Goal: Task Accomplishment & Management: Manage account settings

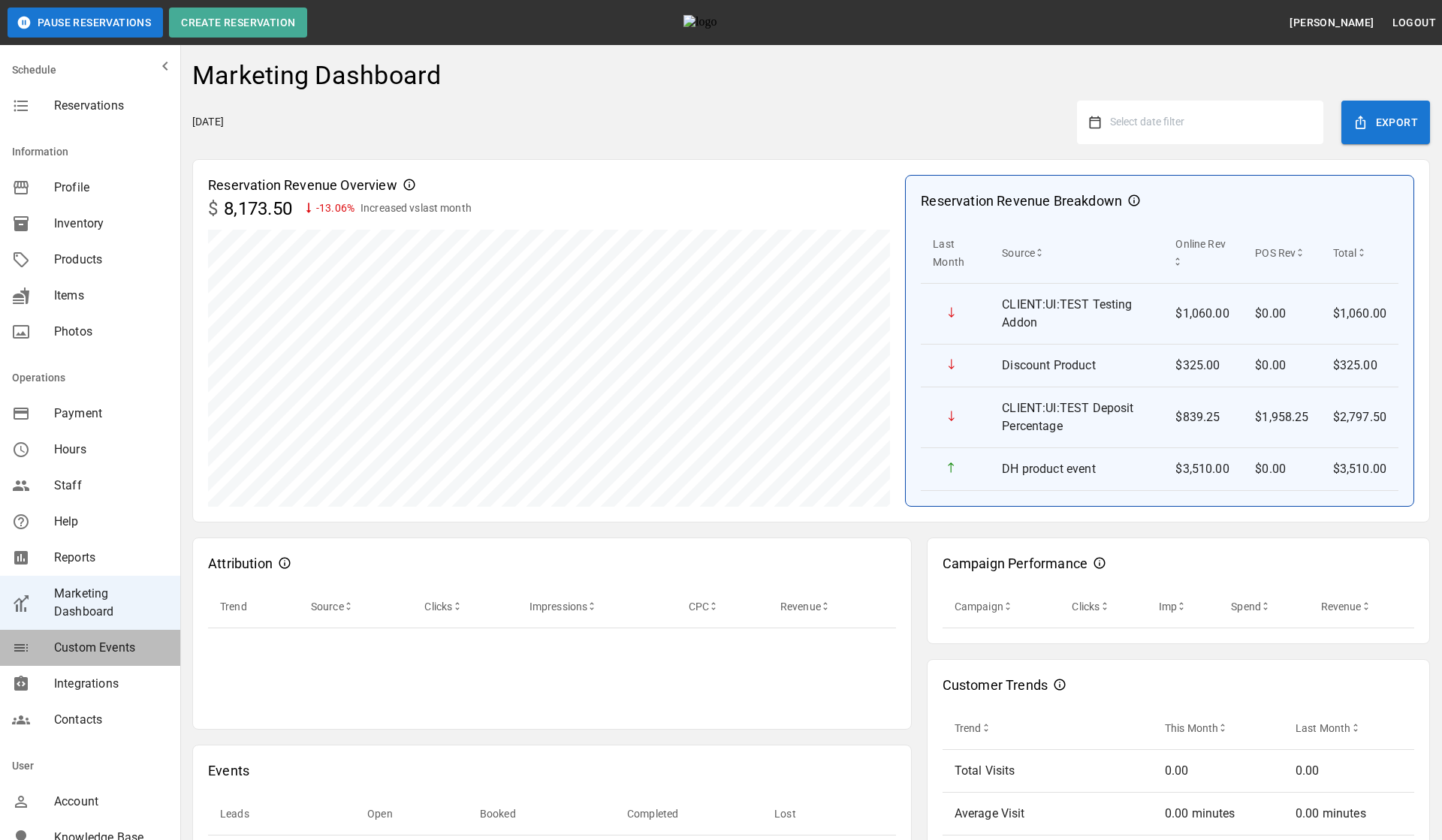
click at [117, 641] on span "Custom Events" at bounding box center [111, 647] width 114 height 18
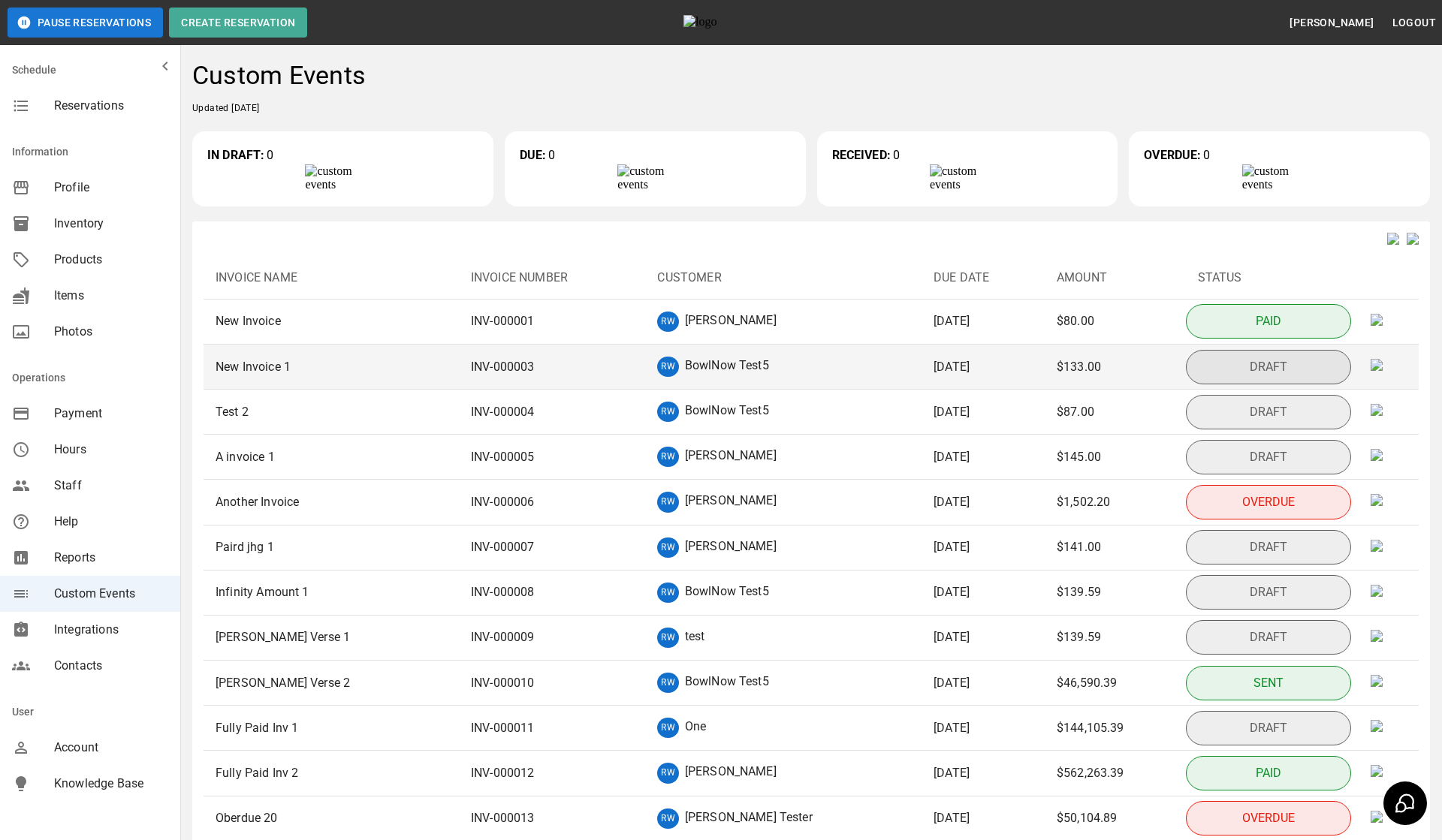
click at [694, 377] on p "BowlNow Test5" at bounding box center [726, 366] width 84 height 20
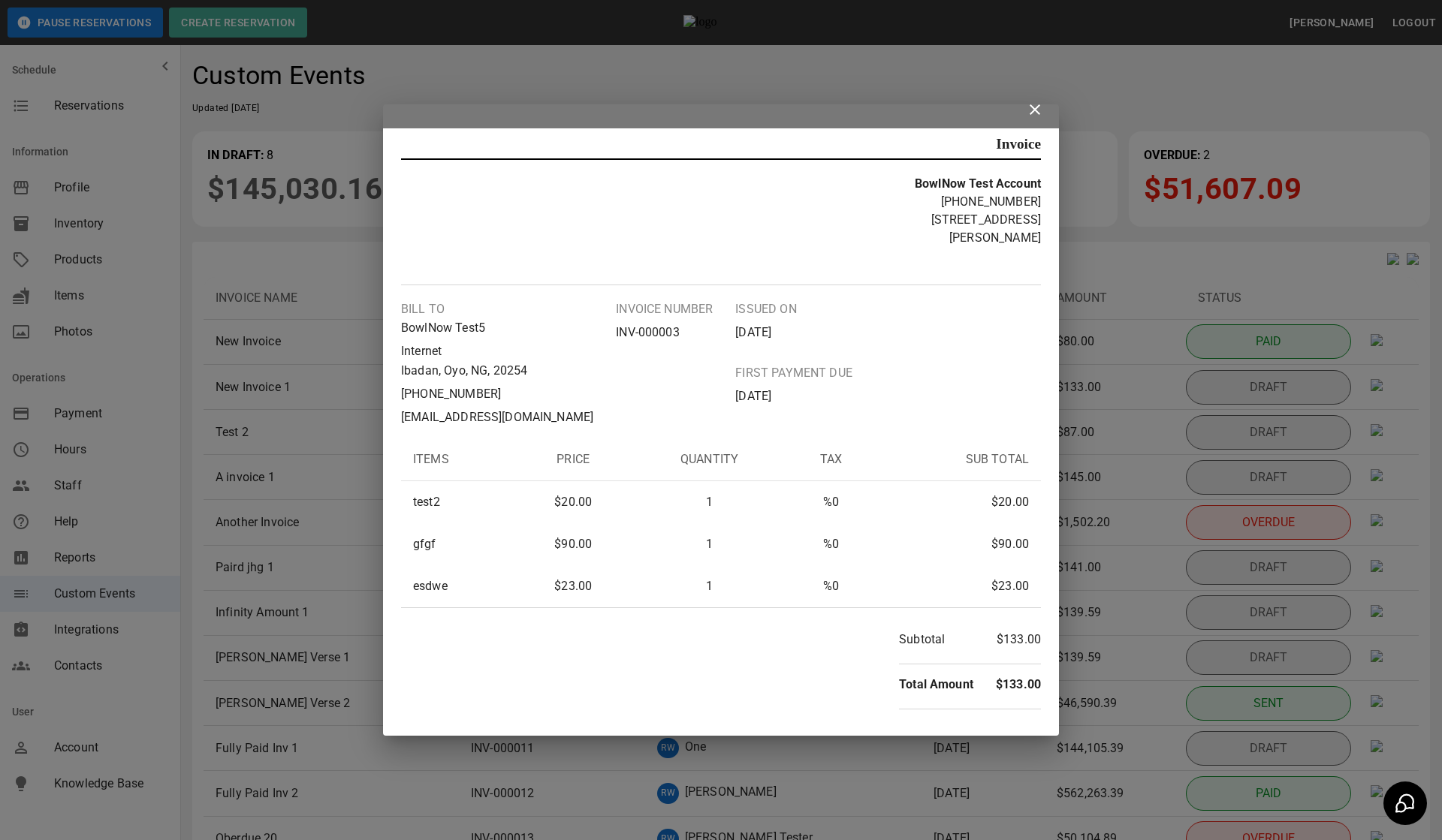
click at [1040, 118] on icon at bounding box center [1034, 110] width 18 height 18
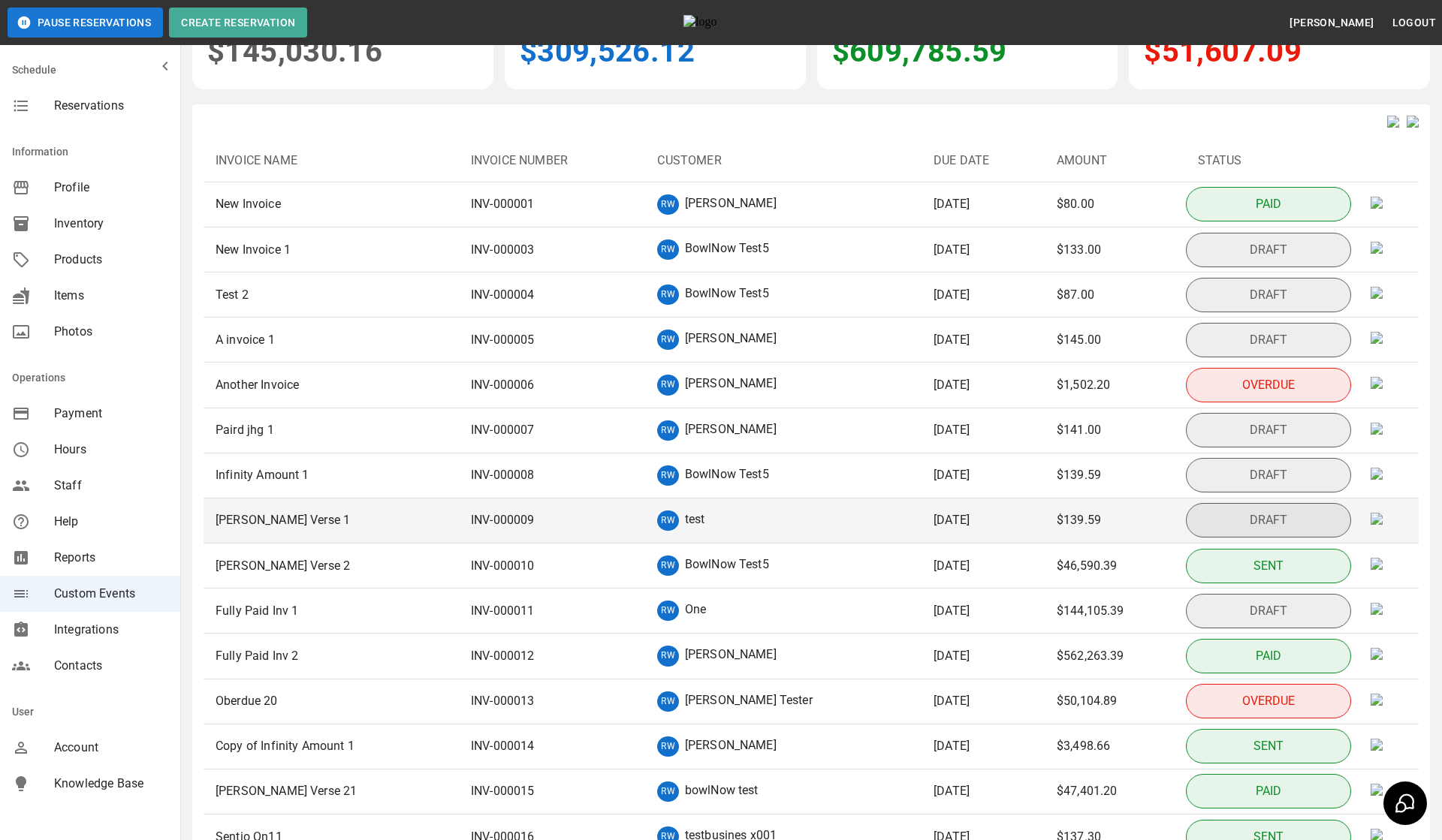
scroll to position [433, 0]
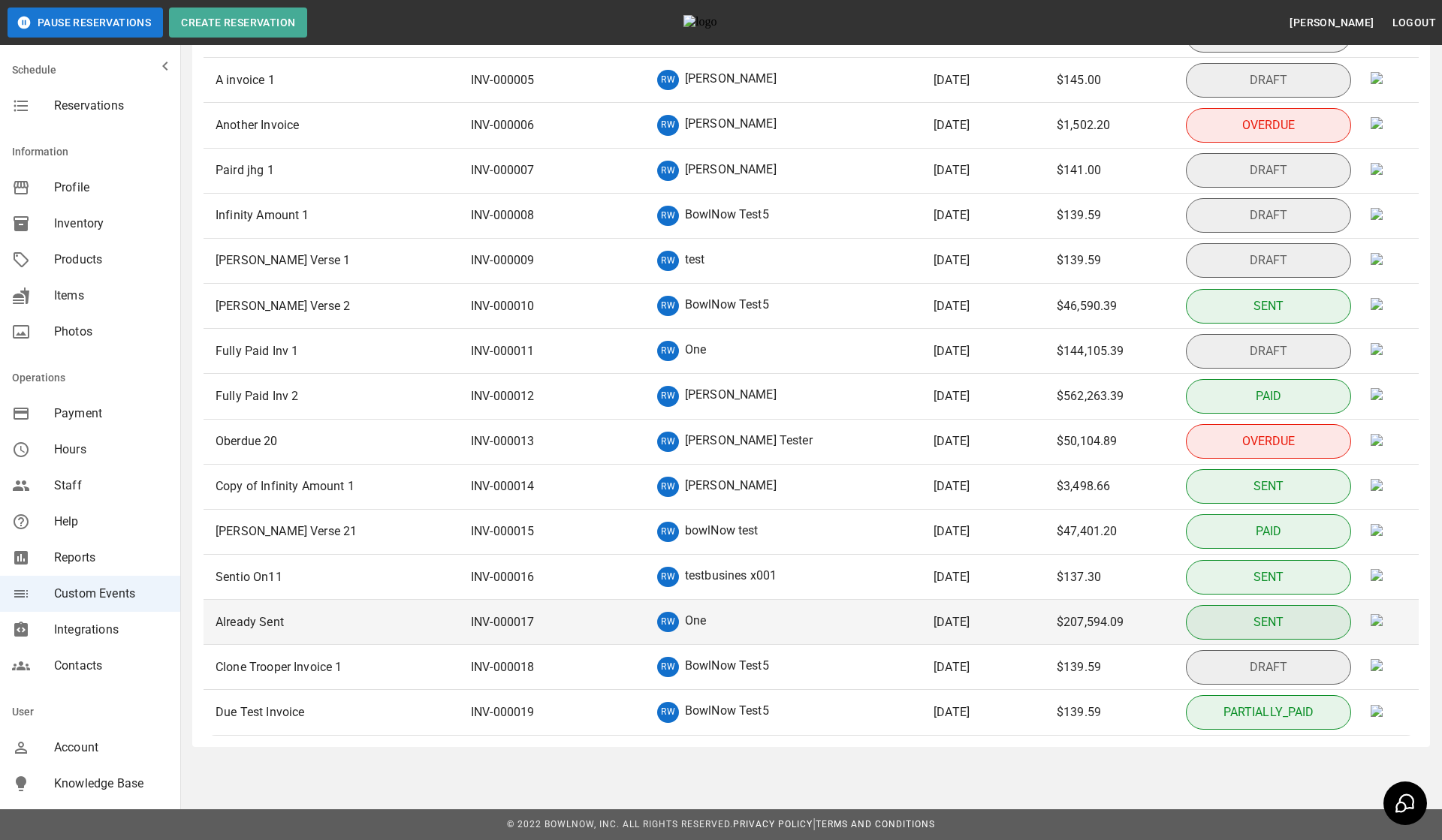
click at [510, 605] on td "INV- 000017" at bounding box center [552, 622] width 187 height 45
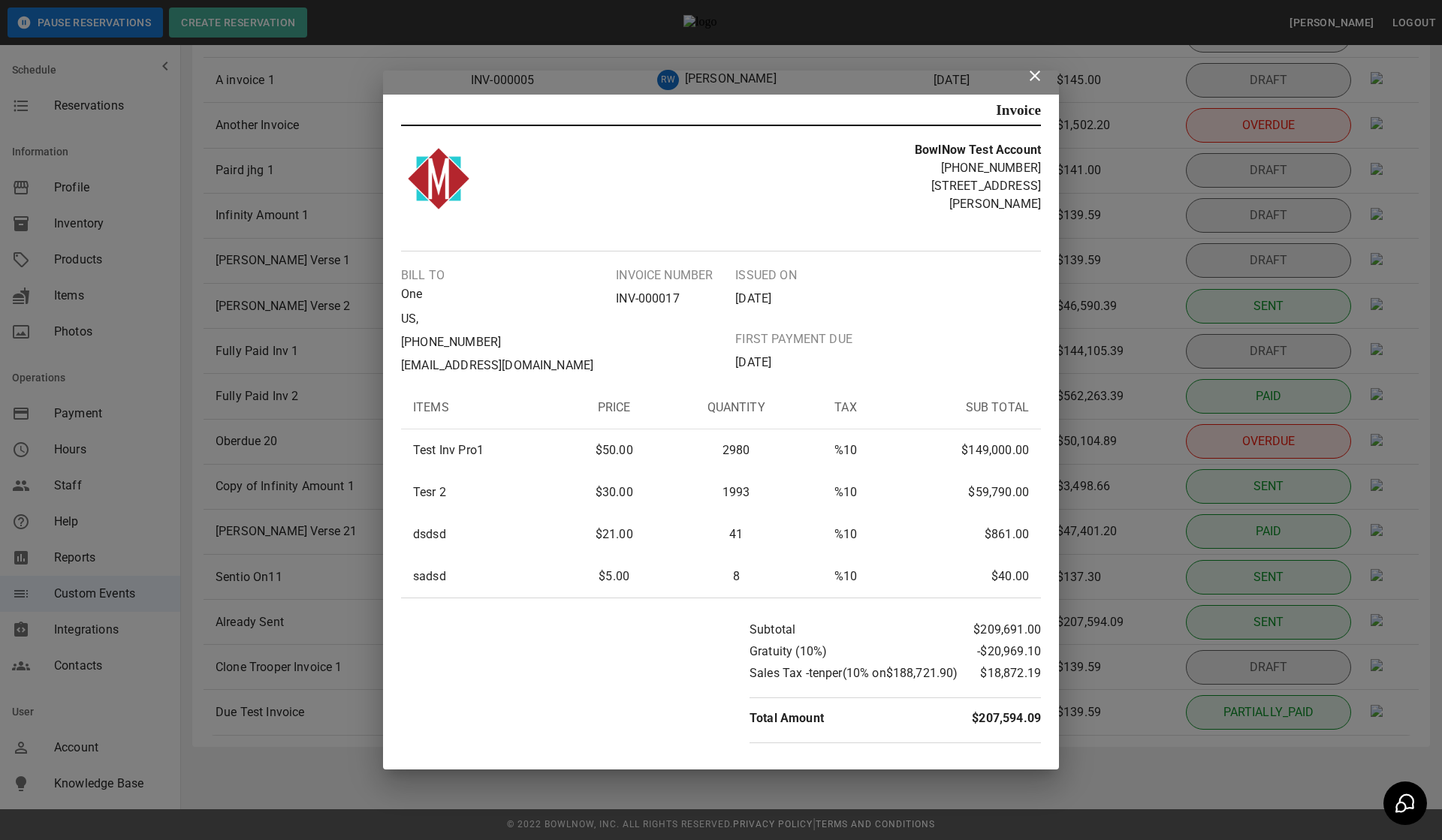
click at [1034, 80] on icon at bounding box center [1034, 76] width 10 height 10
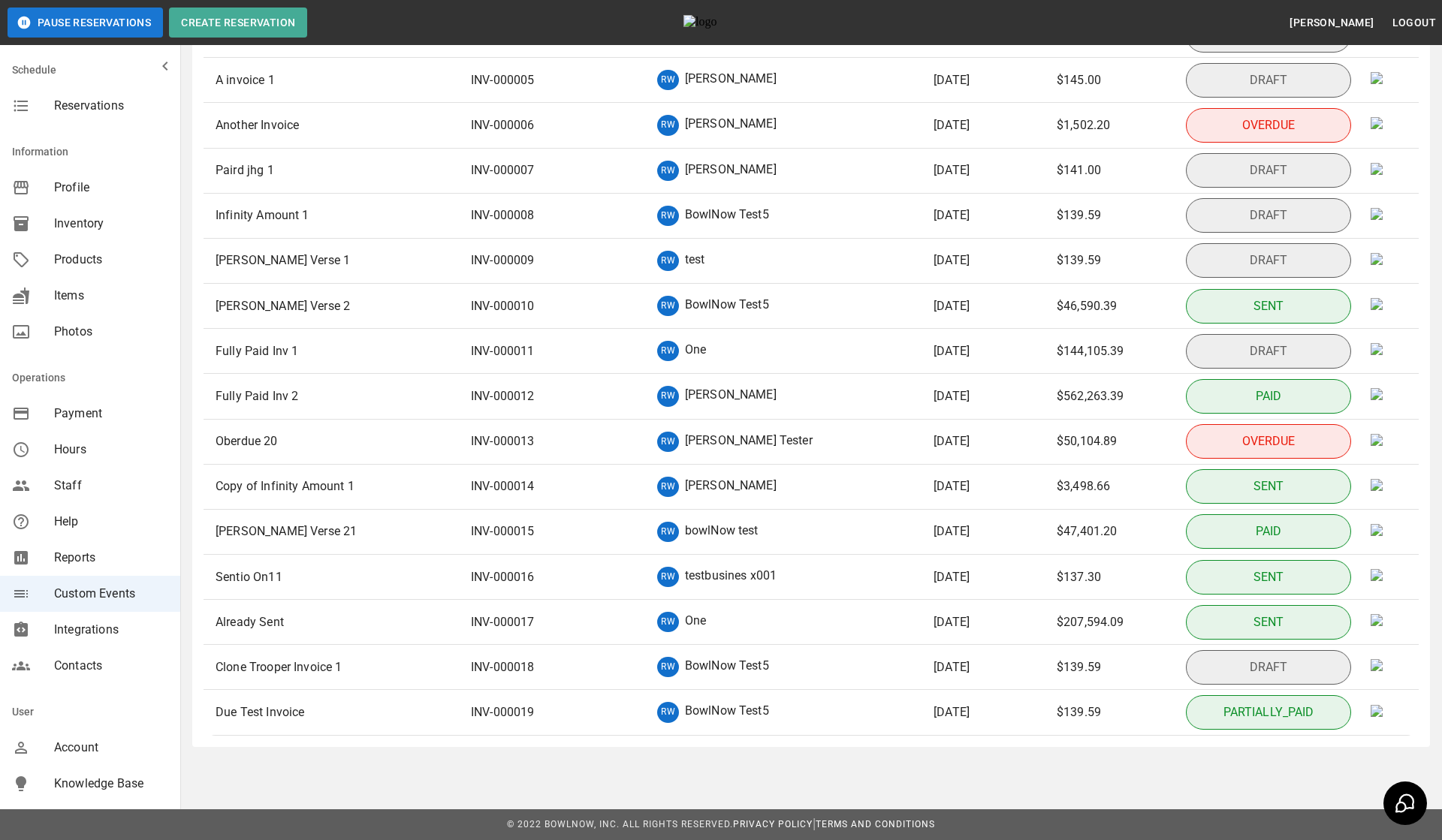
click at [685, 663] on p "BowlNow Test5" at bounding box center [726, 666] width 84 height 20
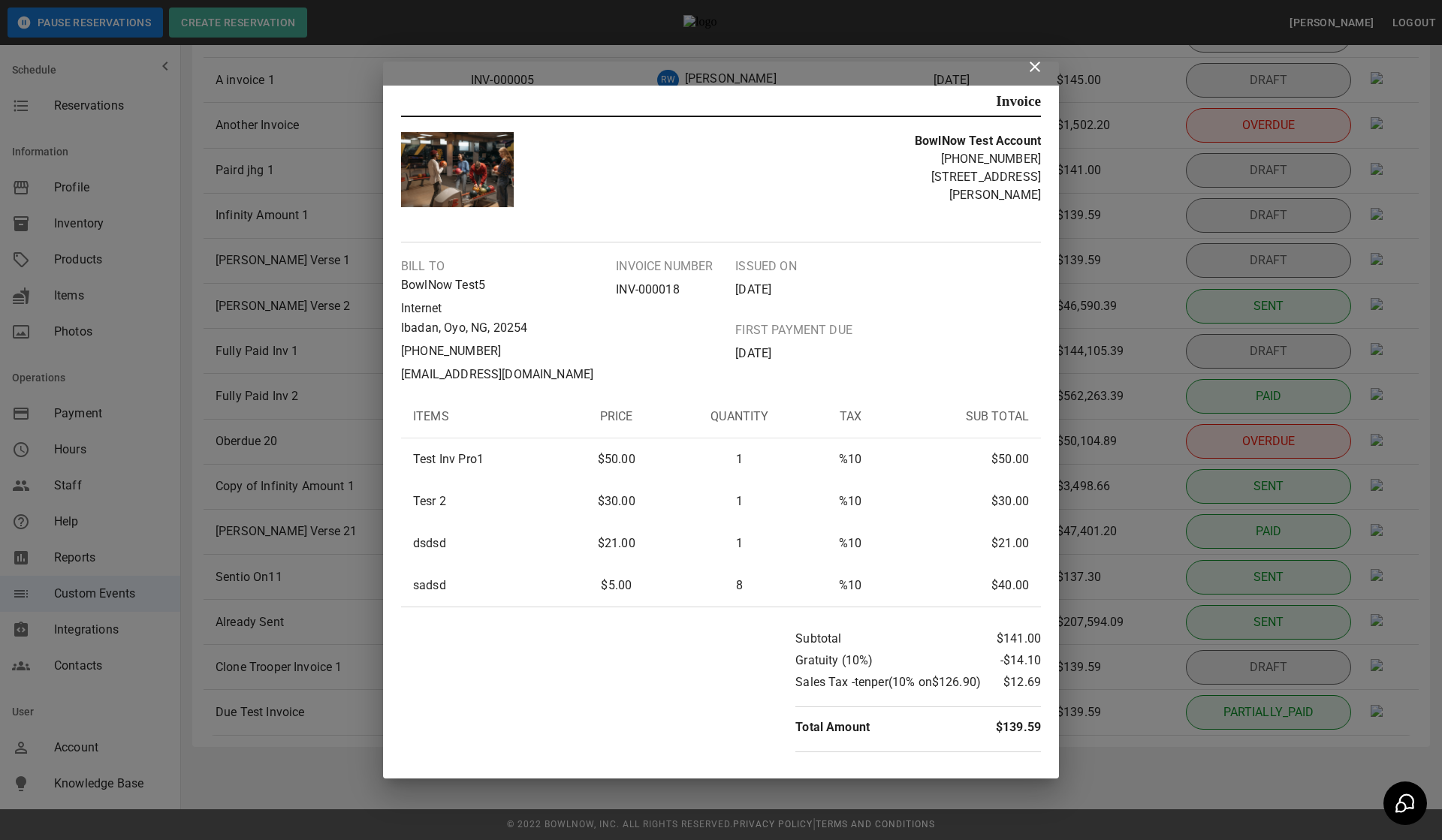
click at [285, 532] on div "Invoice BowlNow Test Account +17173491399 1561 Holly Pike Bill to BowlNow Test5…" at bounding box center [721, 420] width 1442 height 840
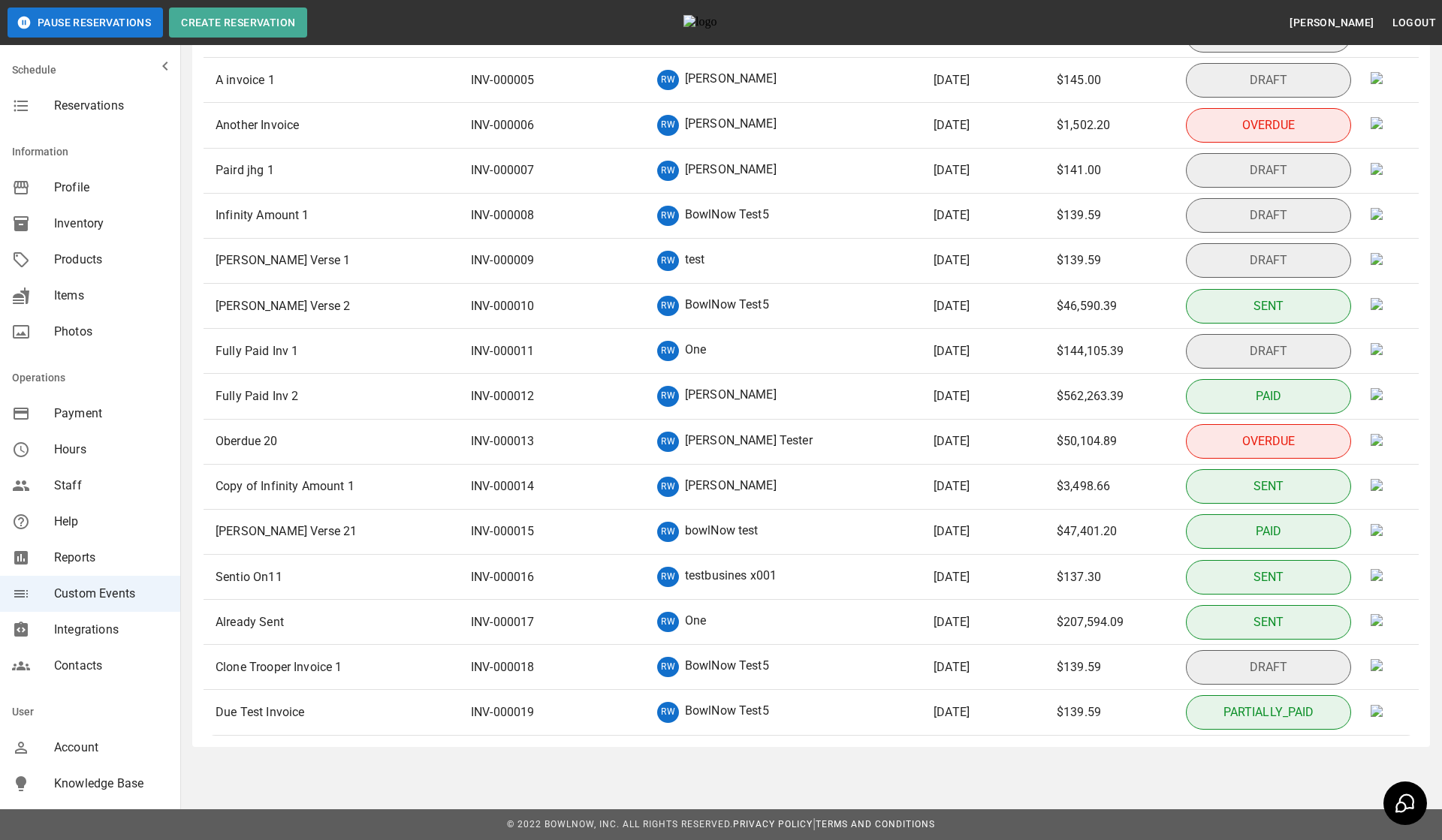
click at [280, 568] on p "Sentio On11" at bounding box center [249, 577] width 66 height 18
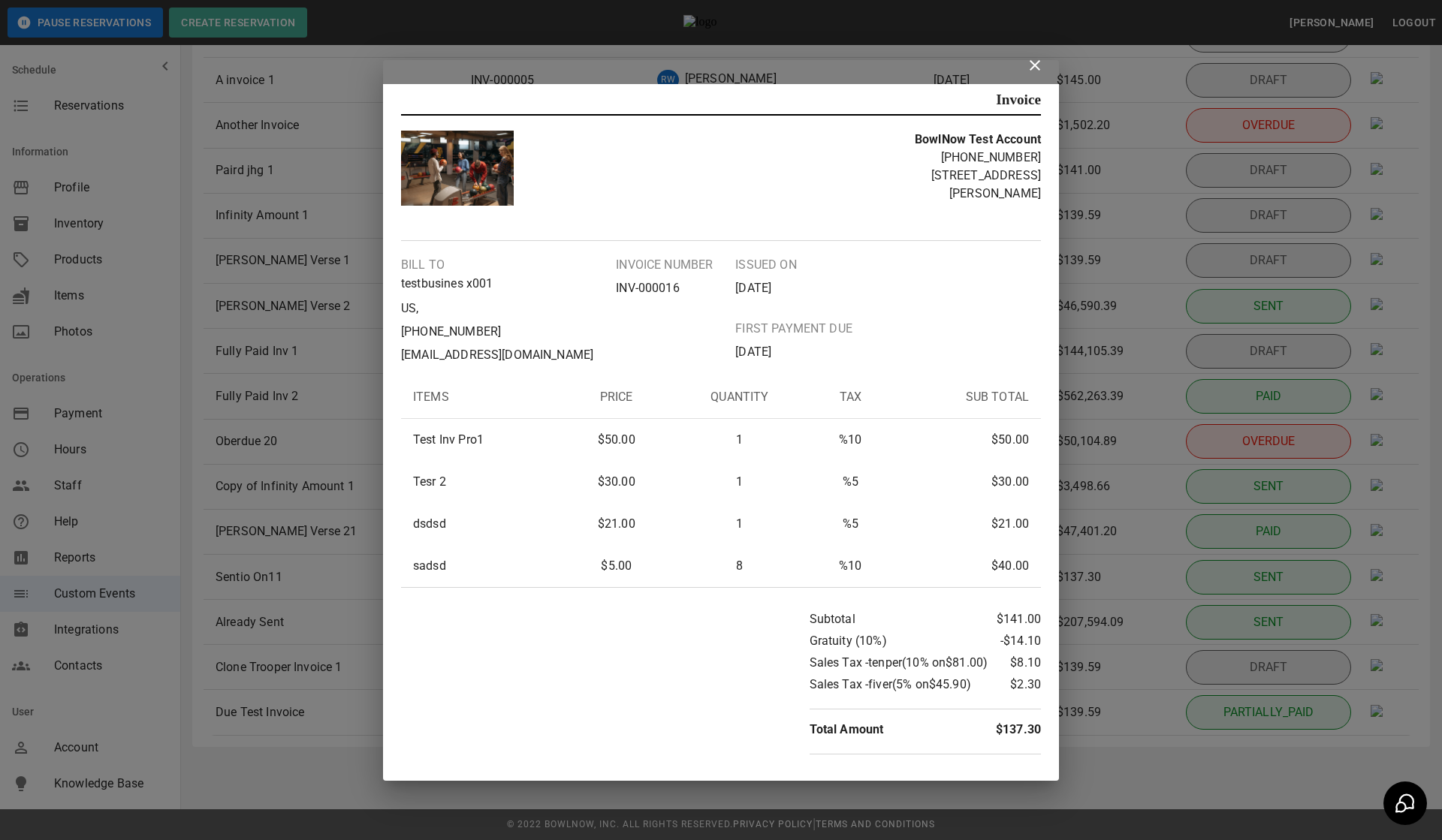
click at [1039, 74] on icon at bounding box center [1034, 65] width 18 height 18
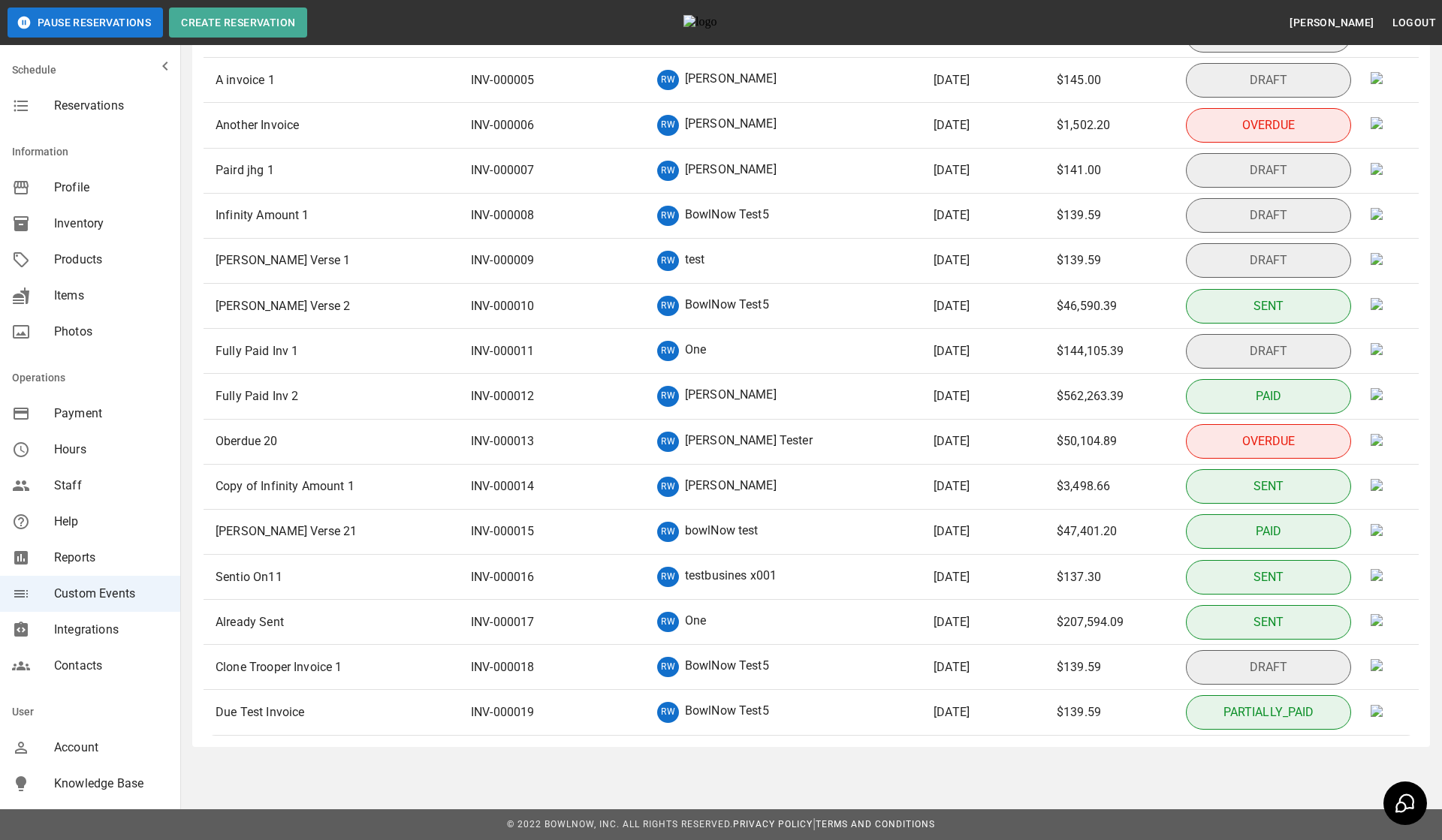
scroll to position [0, 0]
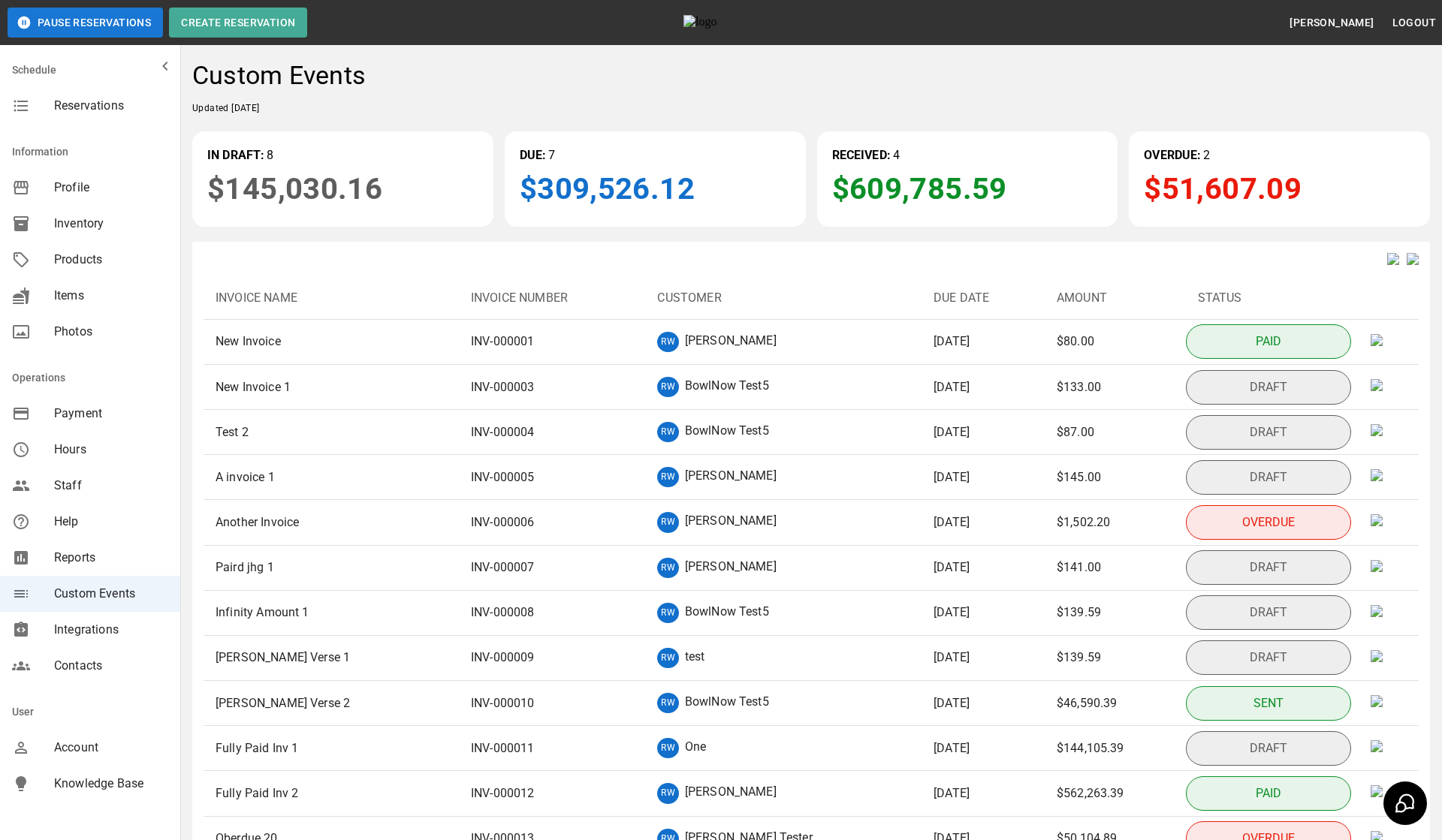
click at [1412, 265] on img at bounding box center [1413, 259] width 12 height 12
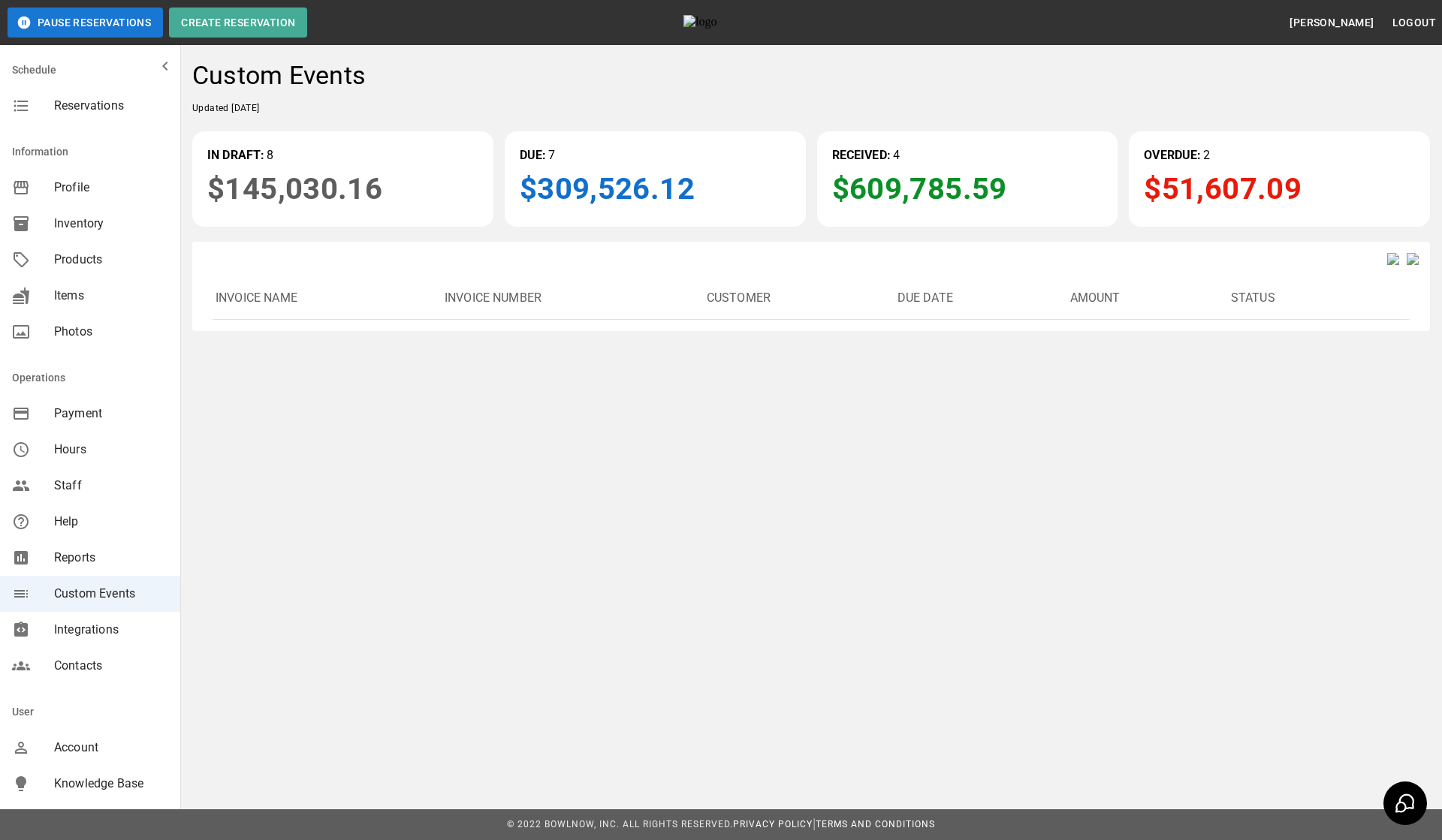
click at [1387, 262] on img at bounding box center [1393, 259] width 12 height 12
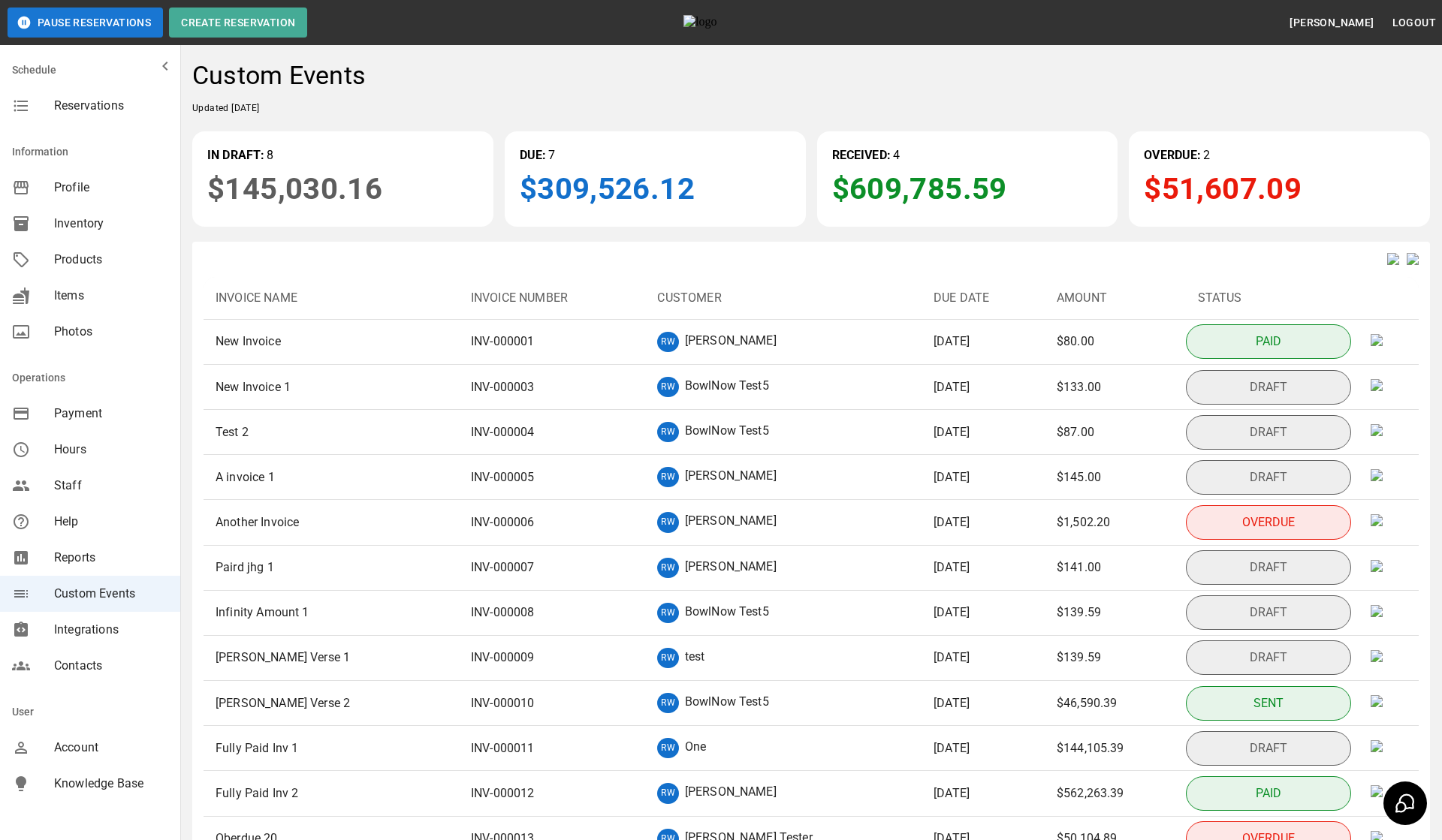
click at [1387, 262] on img at bounding box center [1393, 259] width 12 height 12
click at [522, 365] on td "INV- 000001" at bounding box center [552, 342] width 187 height 45
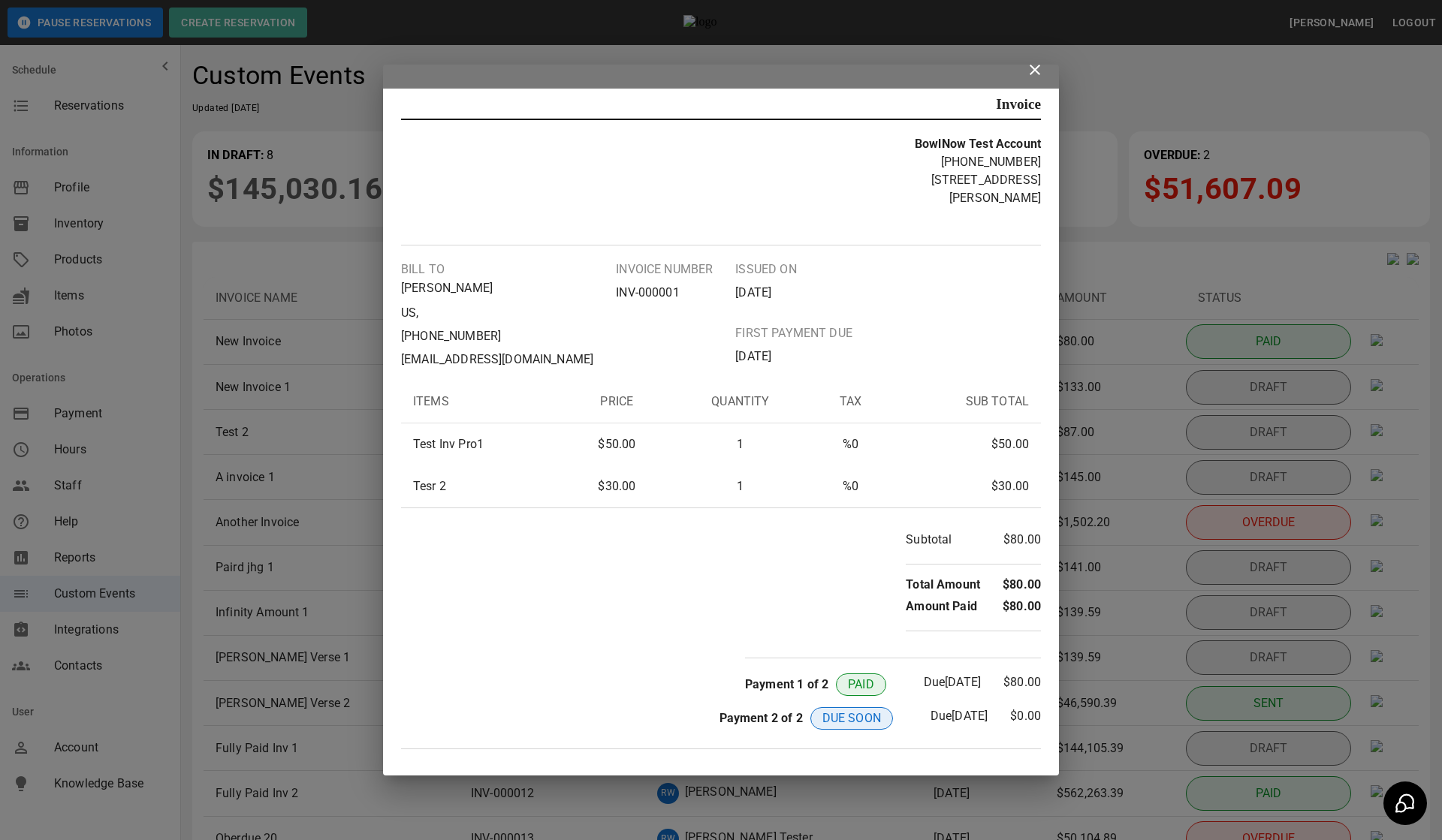
click at [1042, 73] on icon at bounding box center [1034, 69] width 18 height 18
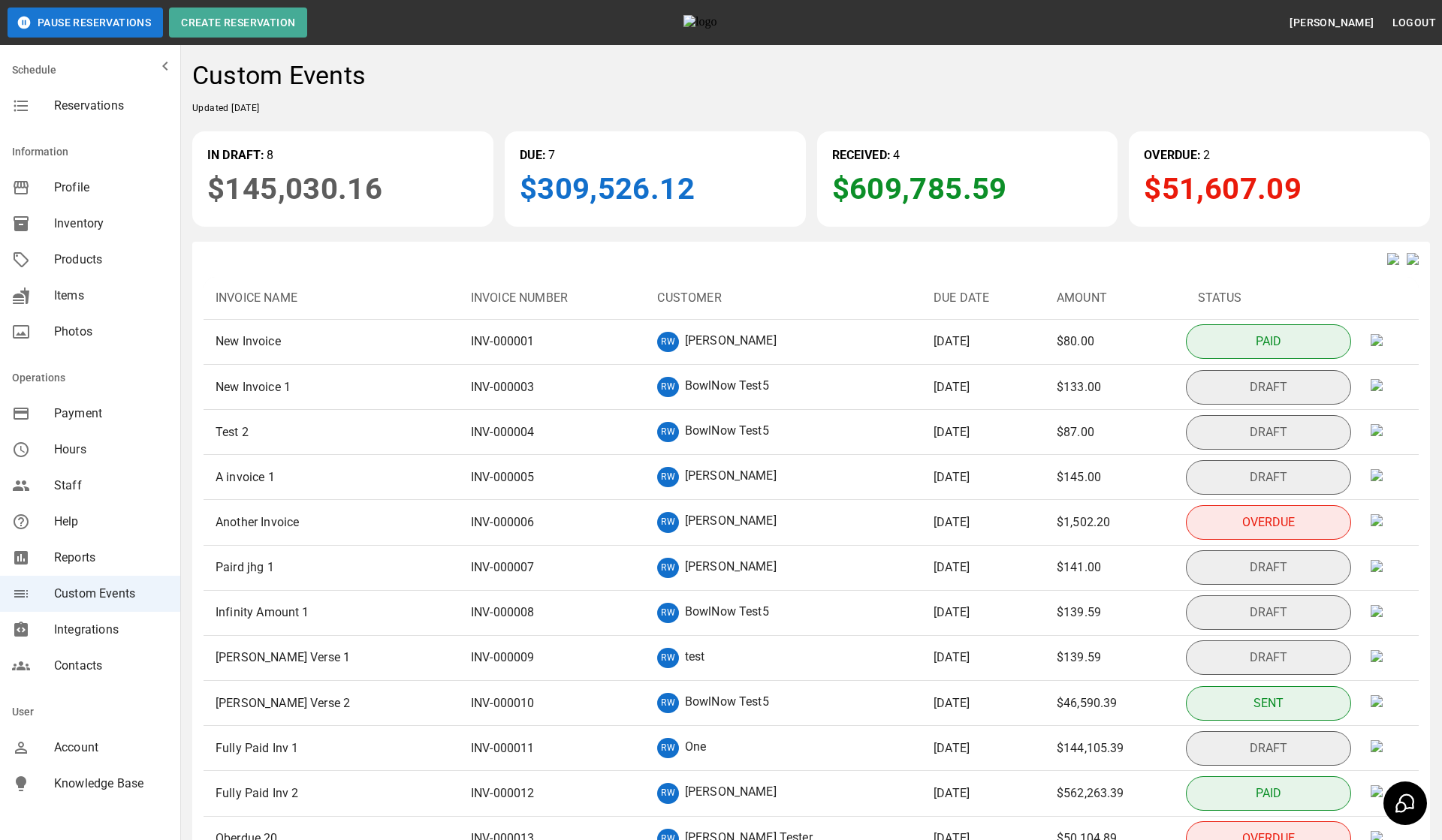
click at [260, 106] on span "Updated [DATE]" at bounding box center [226, 108] width 67 height 10
click at [331, 75] on h4 "Custom Events" at bounding box center [279, 76] width 174 height 32
click at [256, 74] on h4 "Custom Events" at bounding box center [279, 76] width 174 height 32
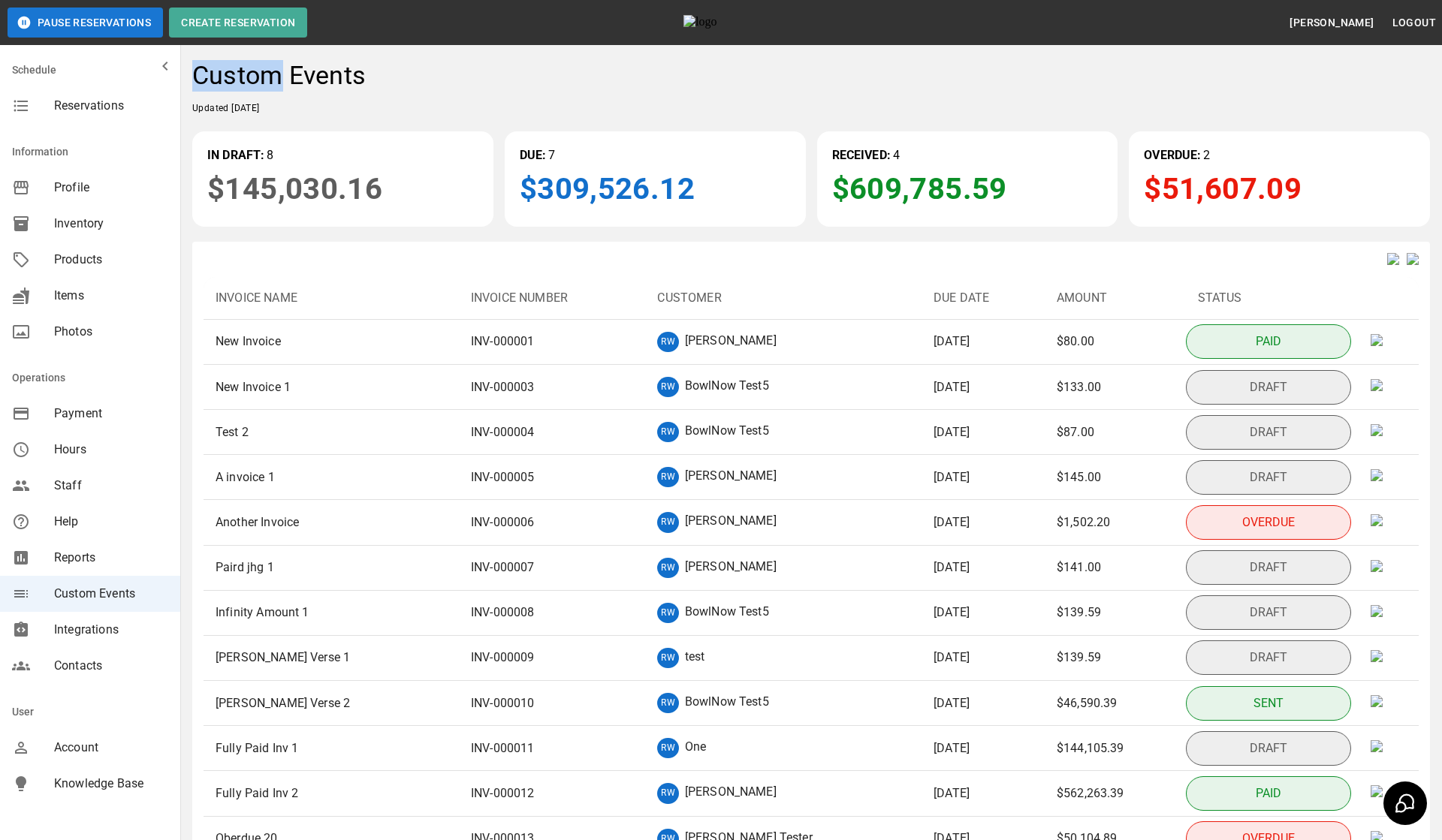
click at [256, 74] on h4 "Custom Events" at bounding box center [279, 76] width 174 height 32
click at [354, 95] on div "Custom Events" at bounding box center [811, 80] width 1237 height 41
click at [529, 153] on p "DUE:" at bounding box center [533, 155] width 27 height 18
click at [573, 117] on div "Custom Events Updated Sunday July 13, 2025 IN DRAFT: 8 $145,030.16 DUE: 7 $309,…" at bounding box center [811, 603] width 1262 height 1108
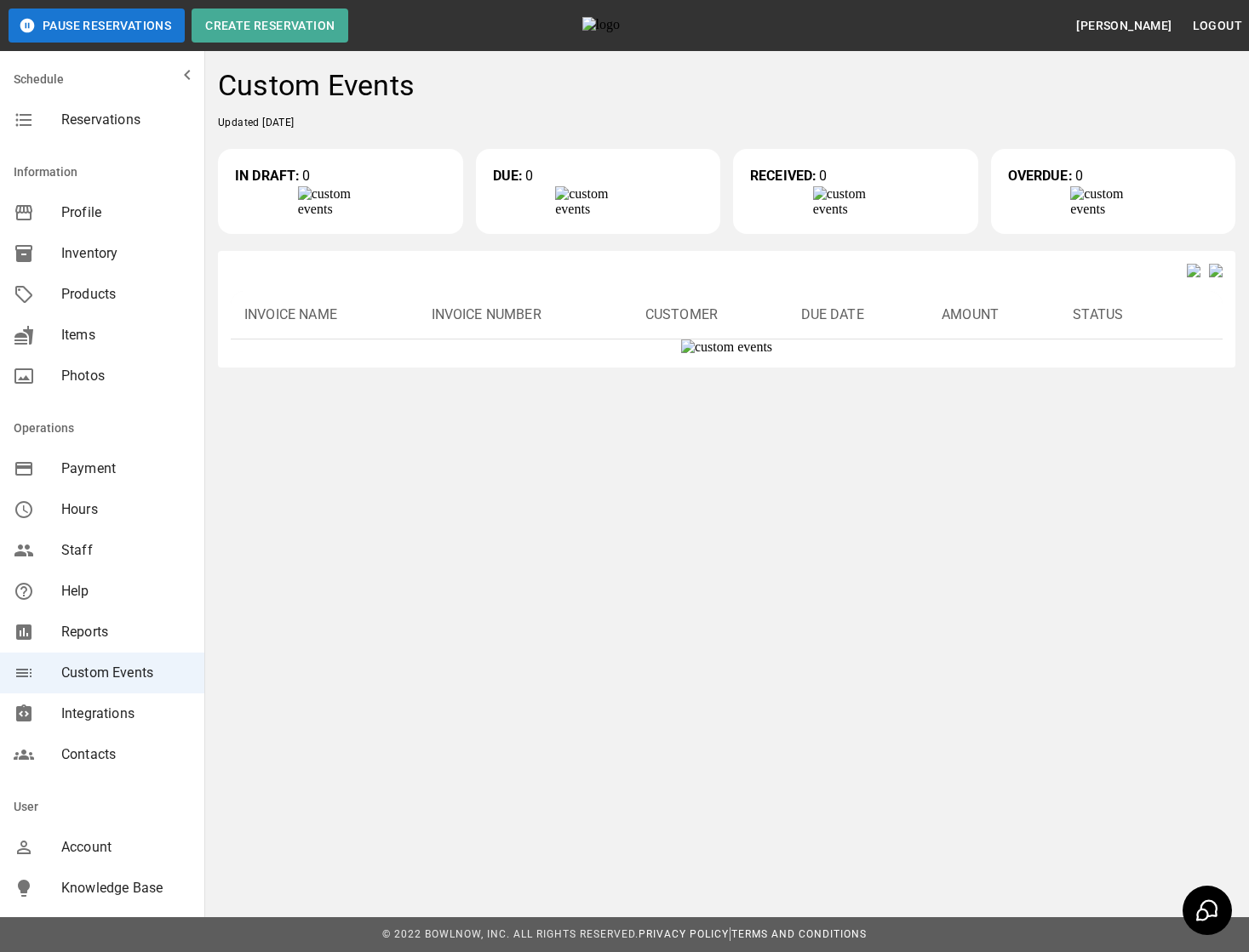
click at [532, 382] on div "Custom Events Updated Sunday July 13, 2025 IN DRAFT: 0 DUE: 0 RECEIVED: 0 OVERD…" at bounding box center [726, 218] width 1044 height 327
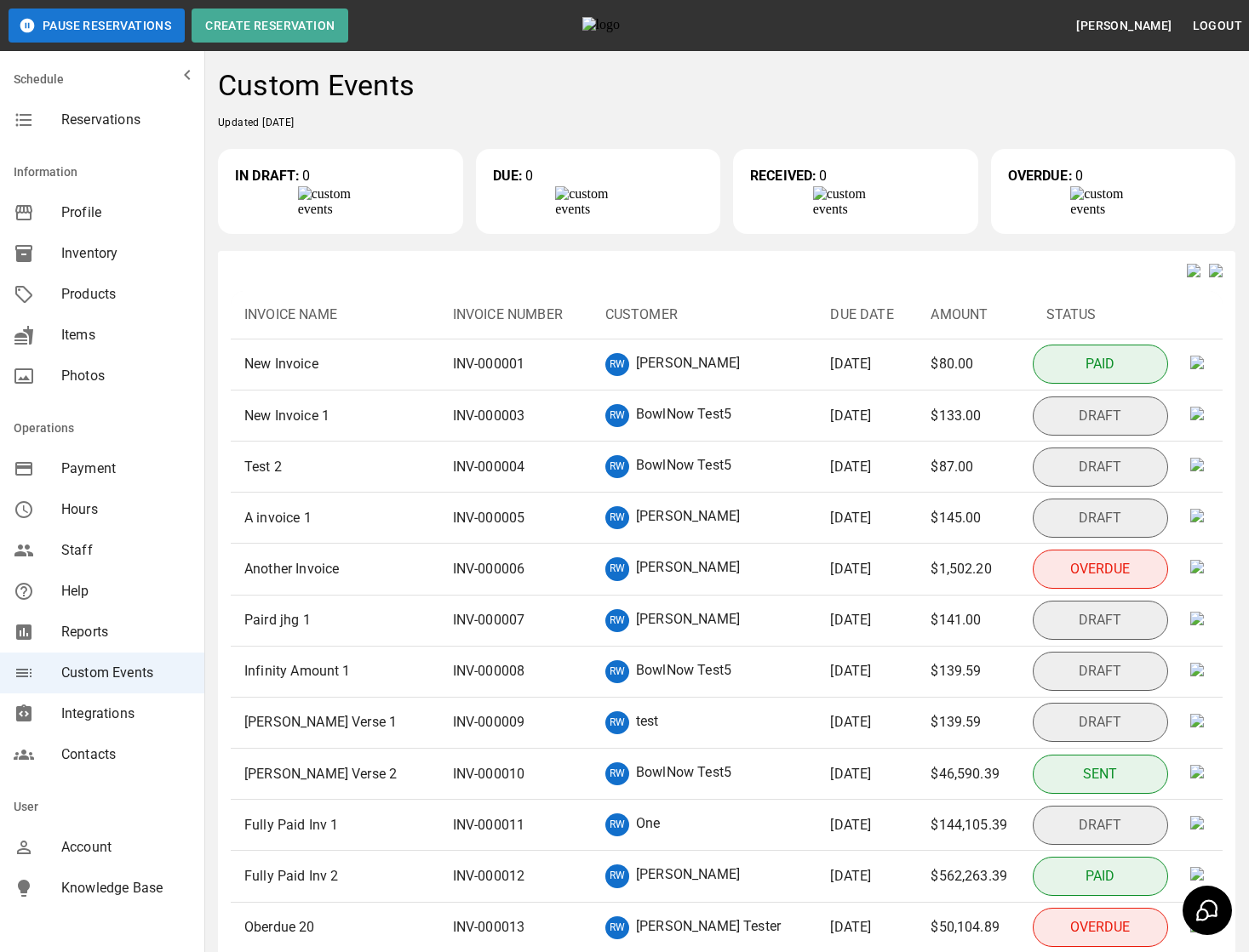
click at [706, 278] on div at bounding box center [726, 271] width 992 height 14
click at [668, 376] on p "[PERSON_NAME]" at bounding box center [688, 364] width 104 height 23
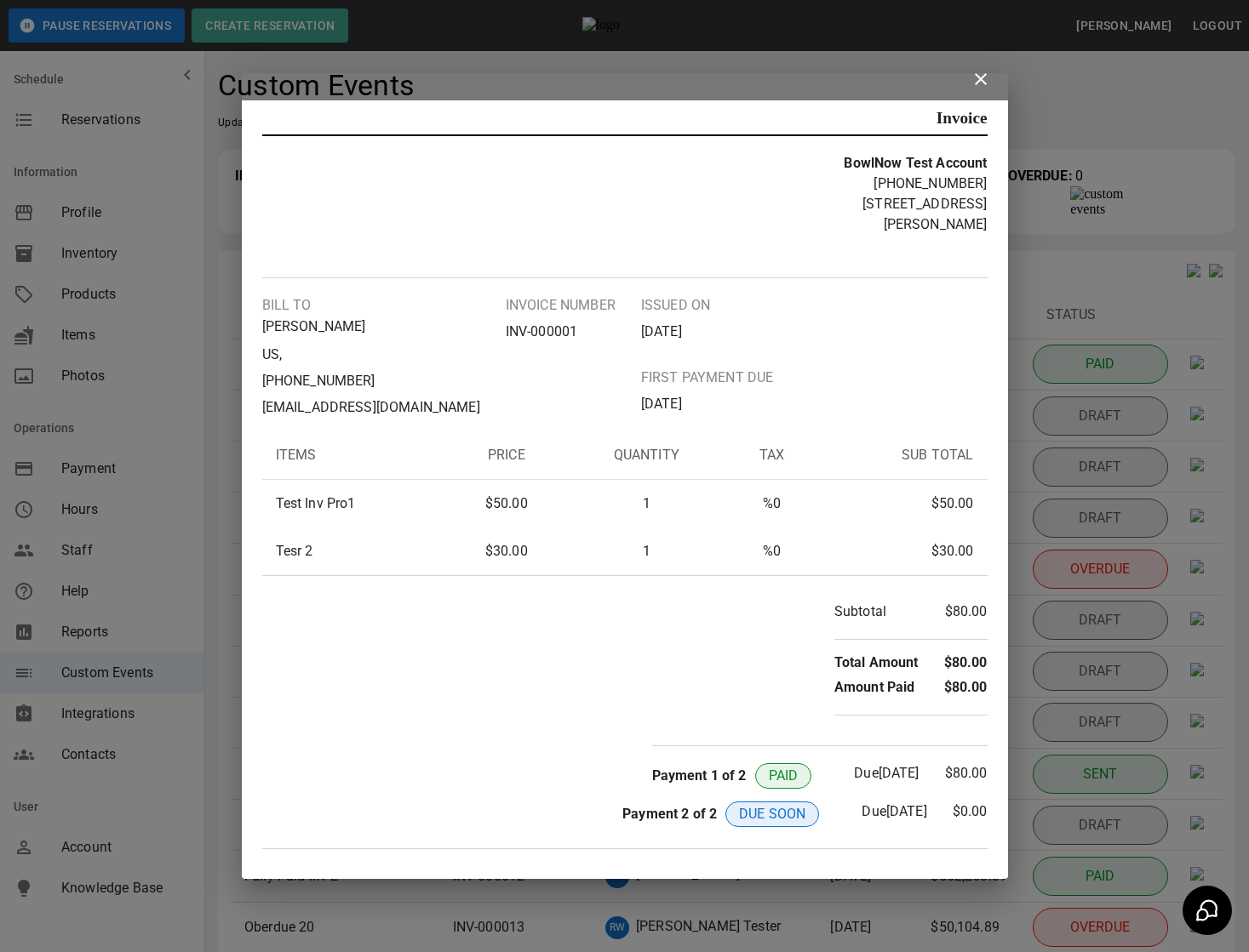
click at [980, 84] on icon at bounding box center [981, 79] width 12 height 12
